Goal: Find contact information

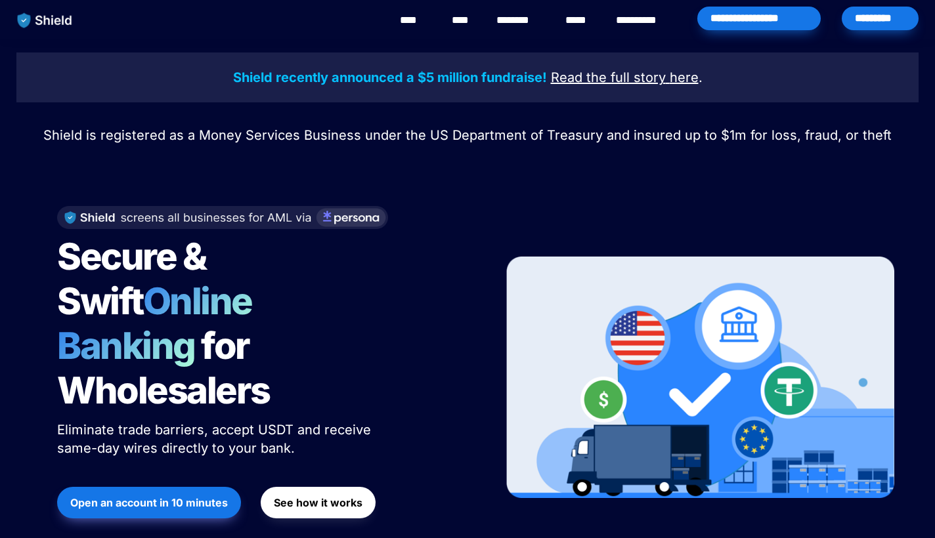
click at [518, 24] on link "********" at bounding box center [519, 20] width 47 height 16
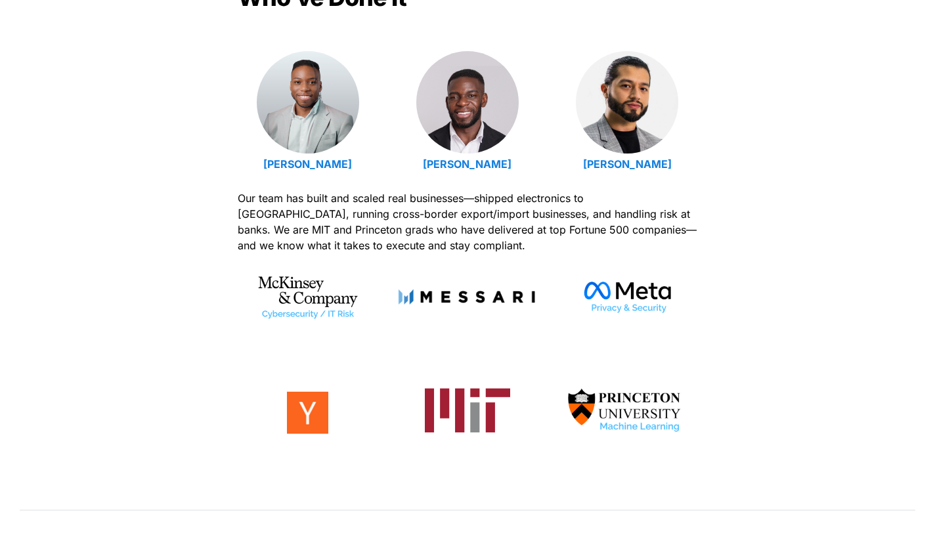
scroll to position [479, 0]
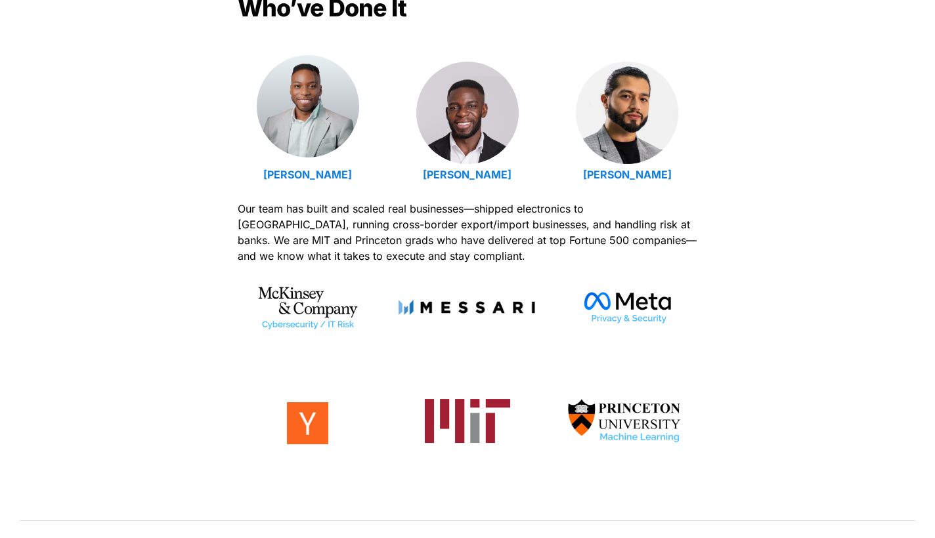
click at [332, 125] on img at bounding box center [308, 106] width 102 height 102
click at [475, 173] on strong "Isaiah Udotong" at bounding box center [467, 174] width 89 height 13
click at [641, 174] on strong "Luis Carchi" at bounding box center [627, 174] width 89 height 13
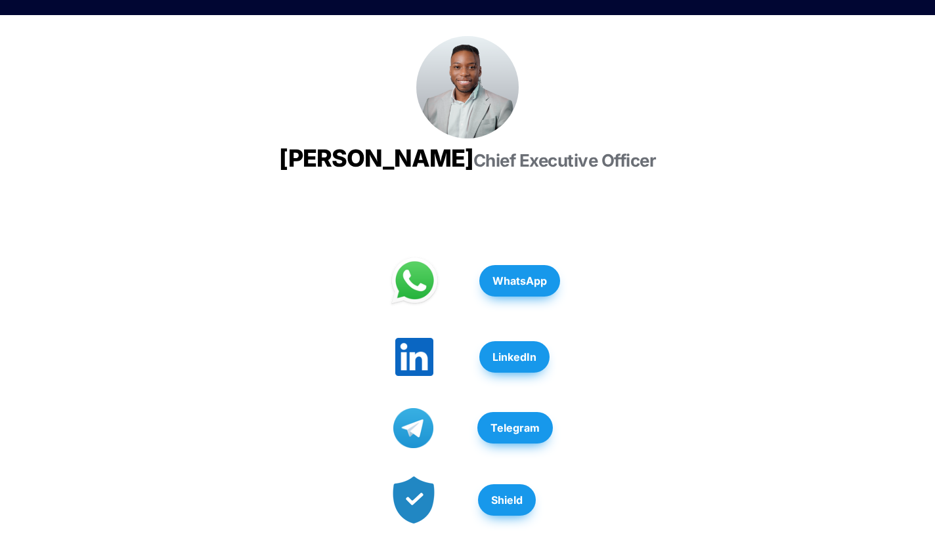
scroll to position [181, 0]
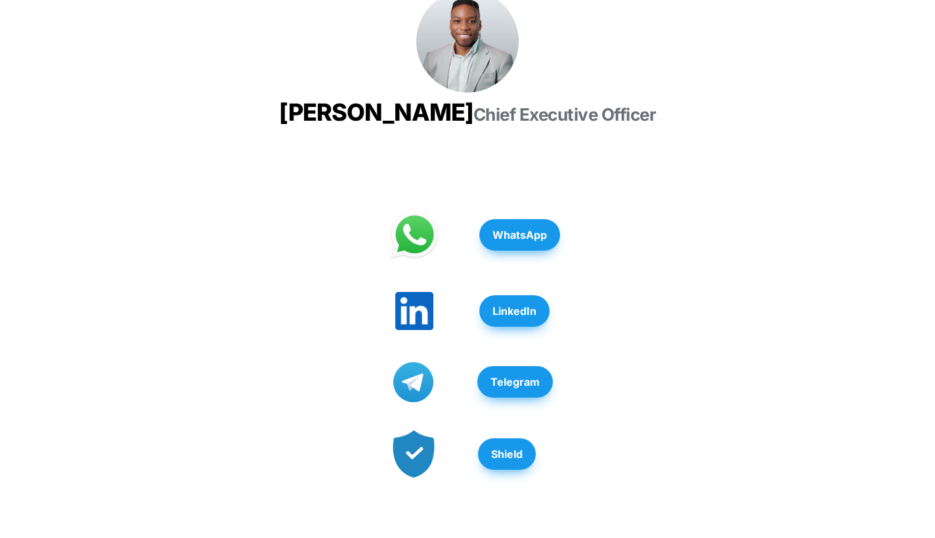
click at [498, 319] on span "LinkedIn" at bounding box center [515, 311] width 44 height 16
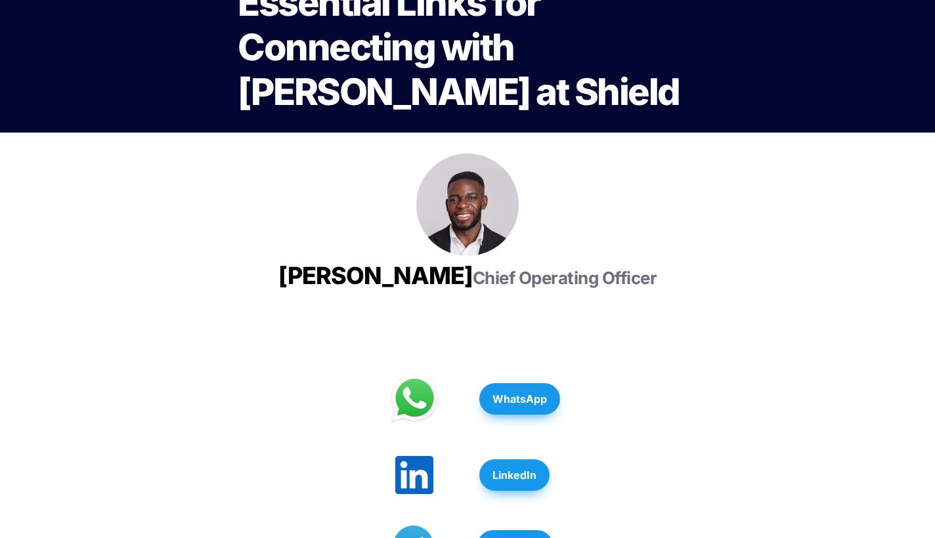
scroll to position [84, 0]
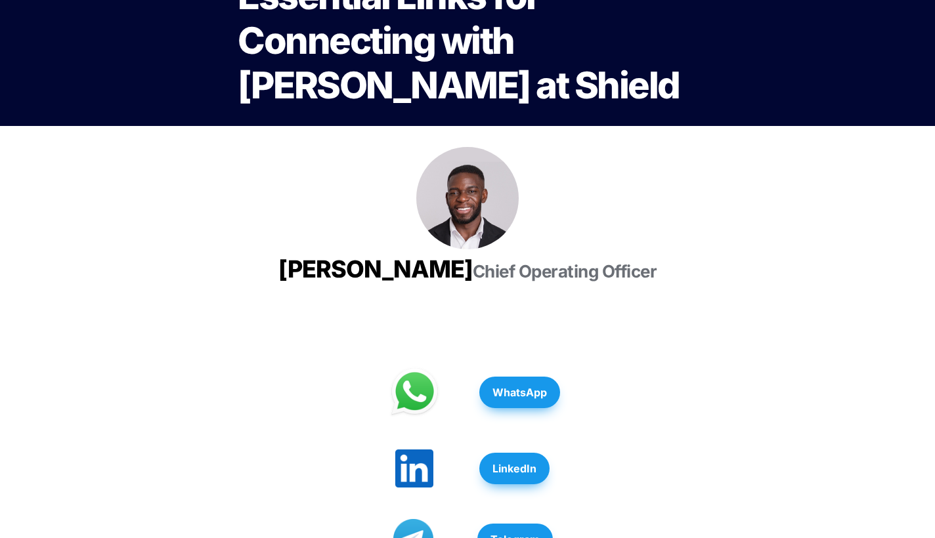
click at [518, 485] on button "LinkedIn" at bounding box center [514, 469] width 70 height 32
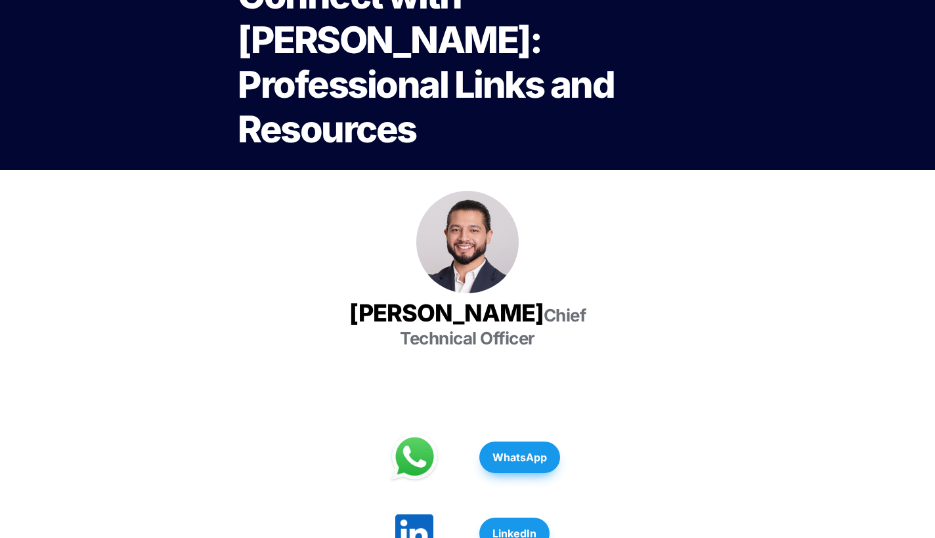
scroll to position [389, 0]
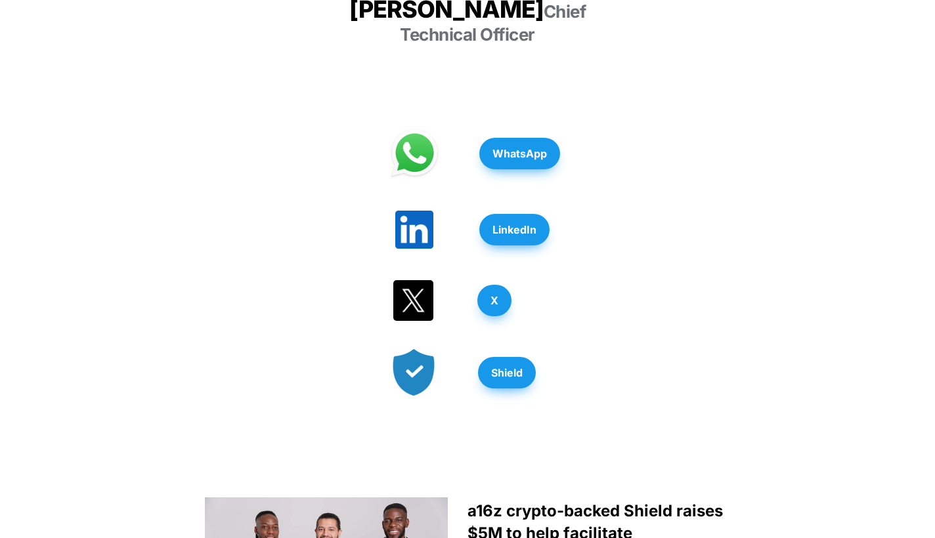
click at [531, 223] on strong "LinkedIn" at bounding box center [515, 229] width 44 height 13
